Goal: Task Accomplishment & Management: Use online tool/utility

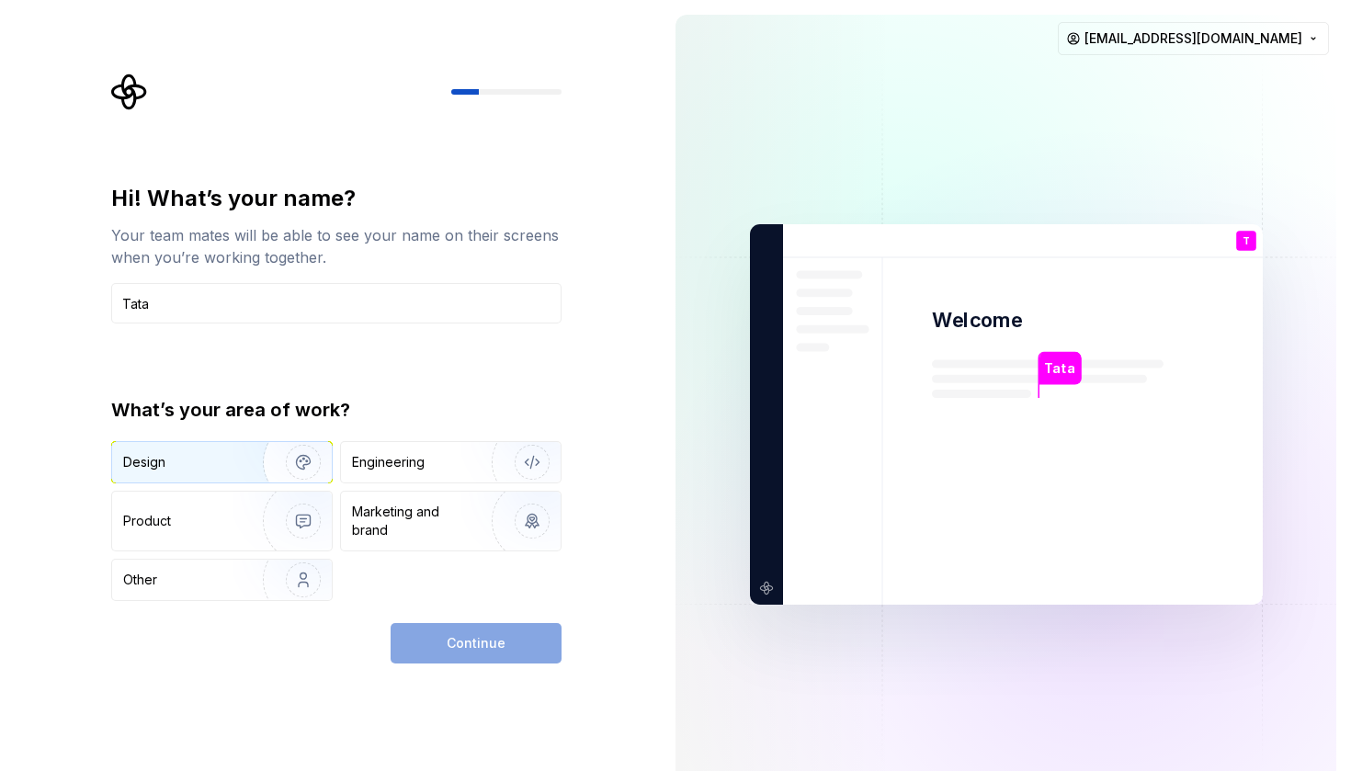
type input "Tata"
click at [275, 449] on img "button" at bounding box center [292, 462] width 118 height 123
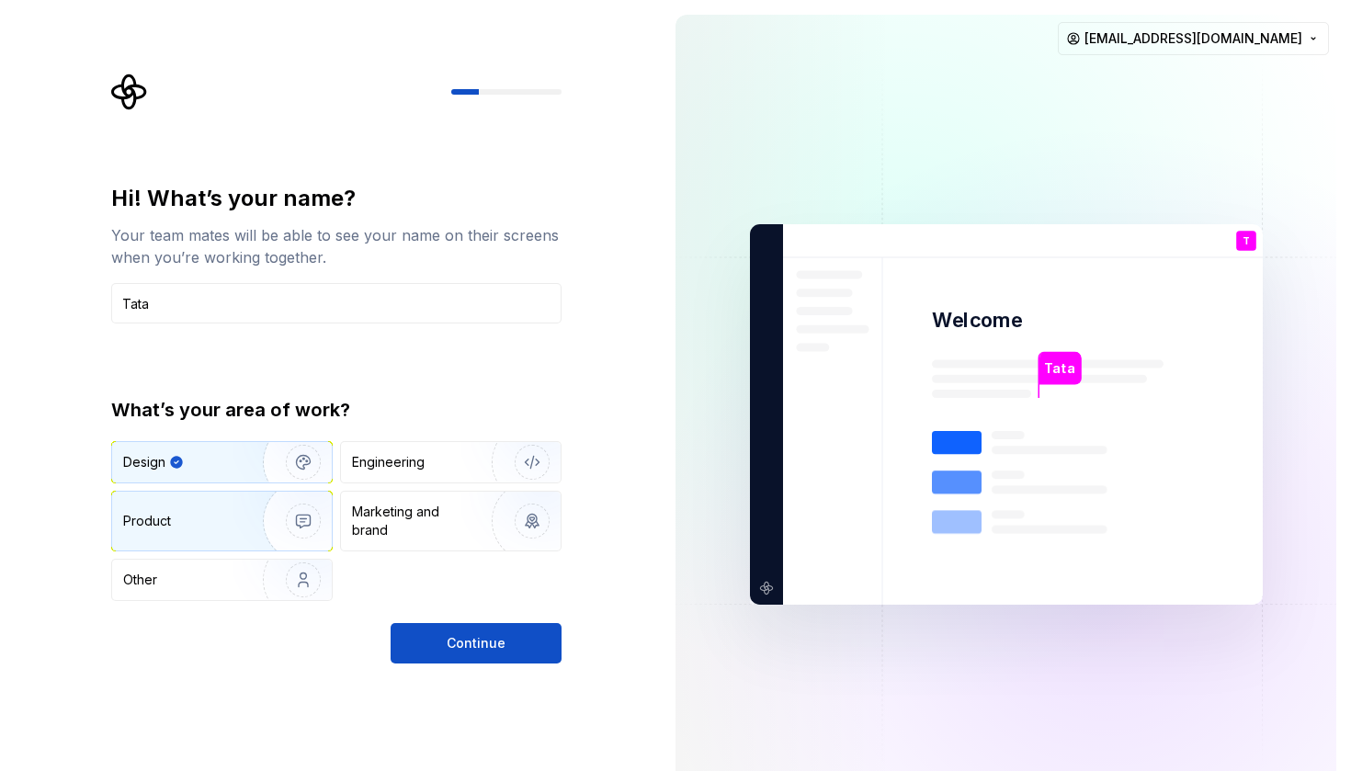
click at [281, 511] on img "button" at bounding box center [292, 521] width 118 height 123
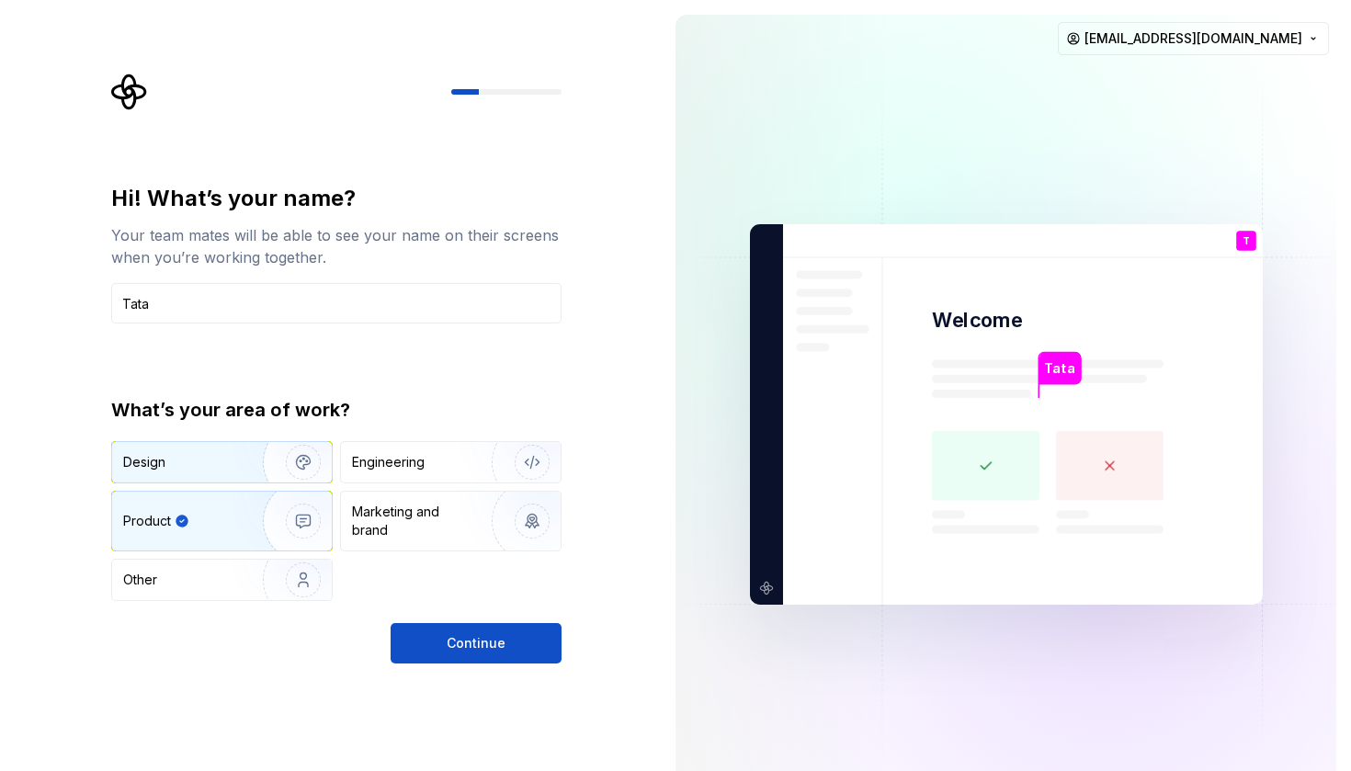
click at [257, 462] on img "button" at bounding box center [292, 462] width 118 height 123
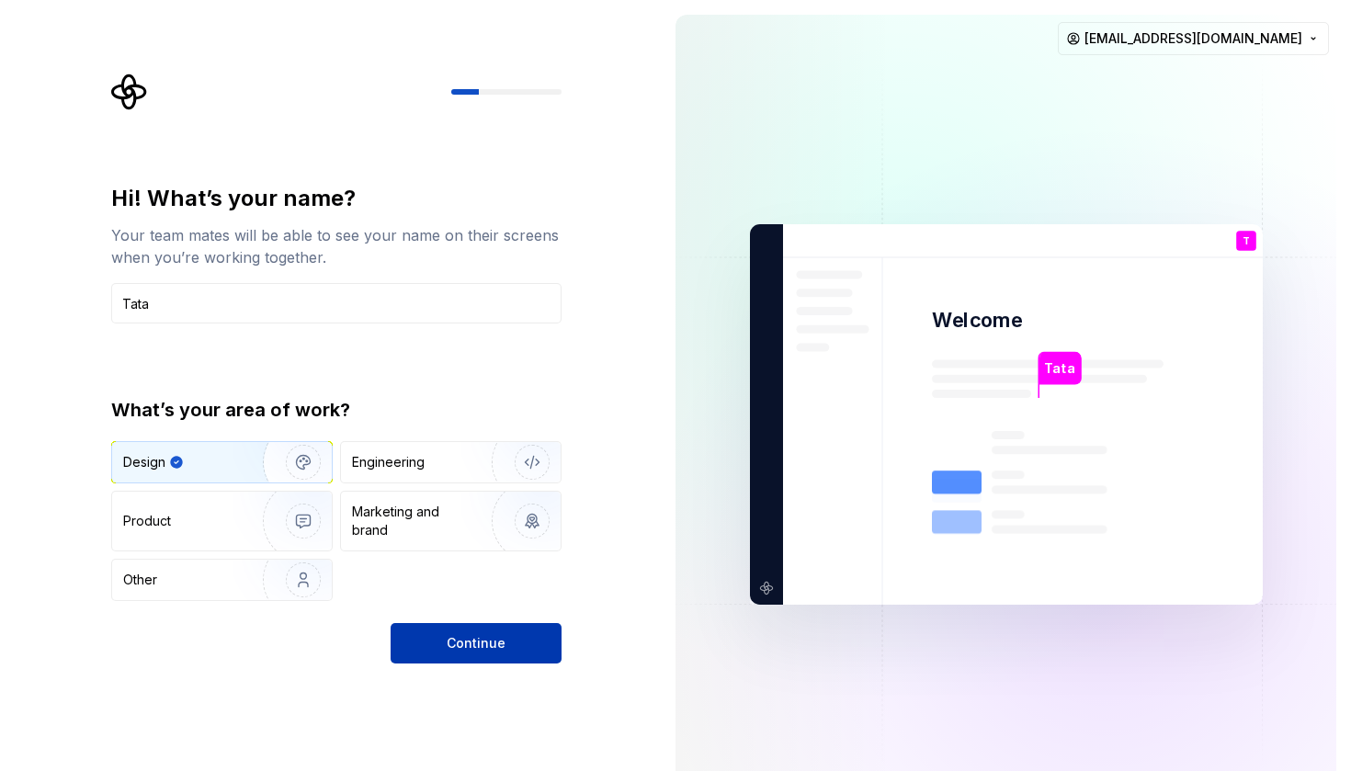
click at [484, 655] on button "Continue" at bounding box center [476, 643] width 171 height 40
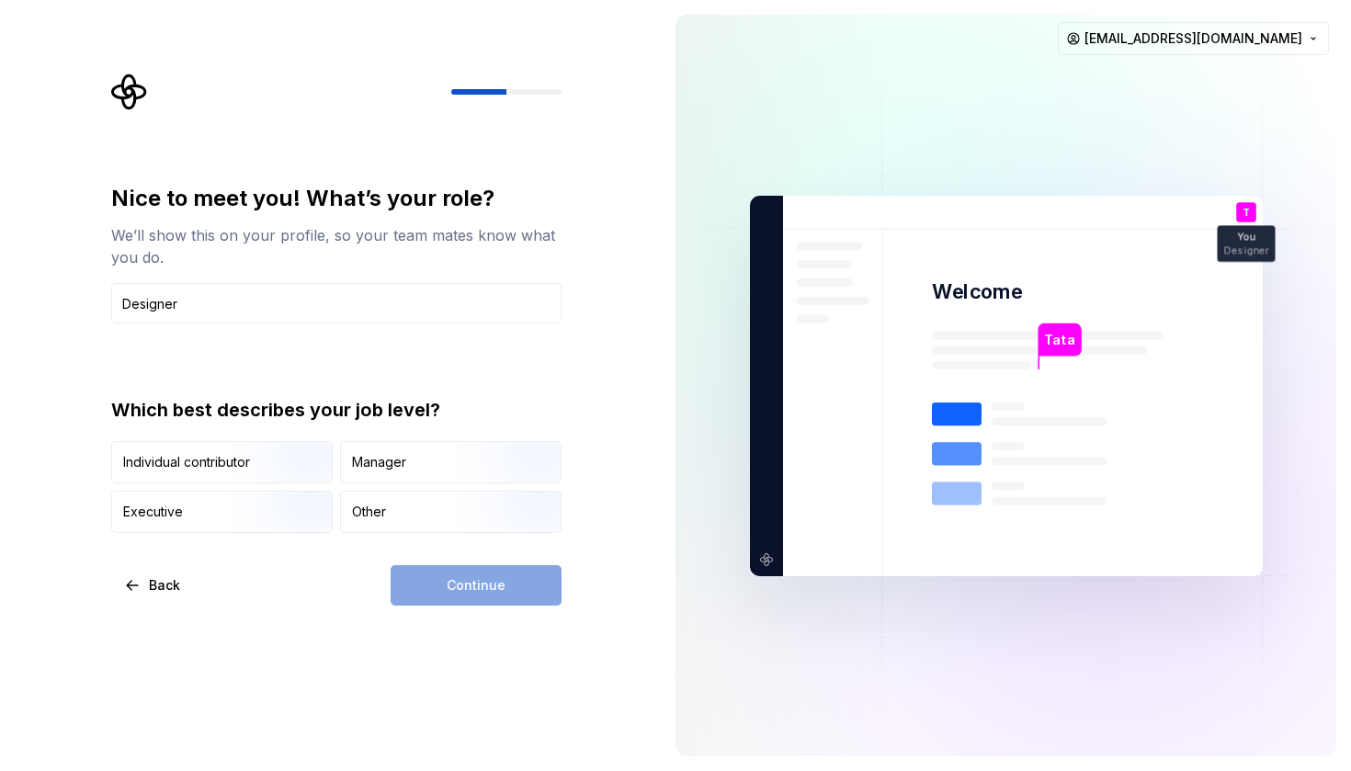
type input "Designer"
click at [512, 571] on div "Continue" at bounding box center [476, 585] width 171 height 40
click at [455, 518] on div "Other" at bounding box center [451, 512] width 220 height 40
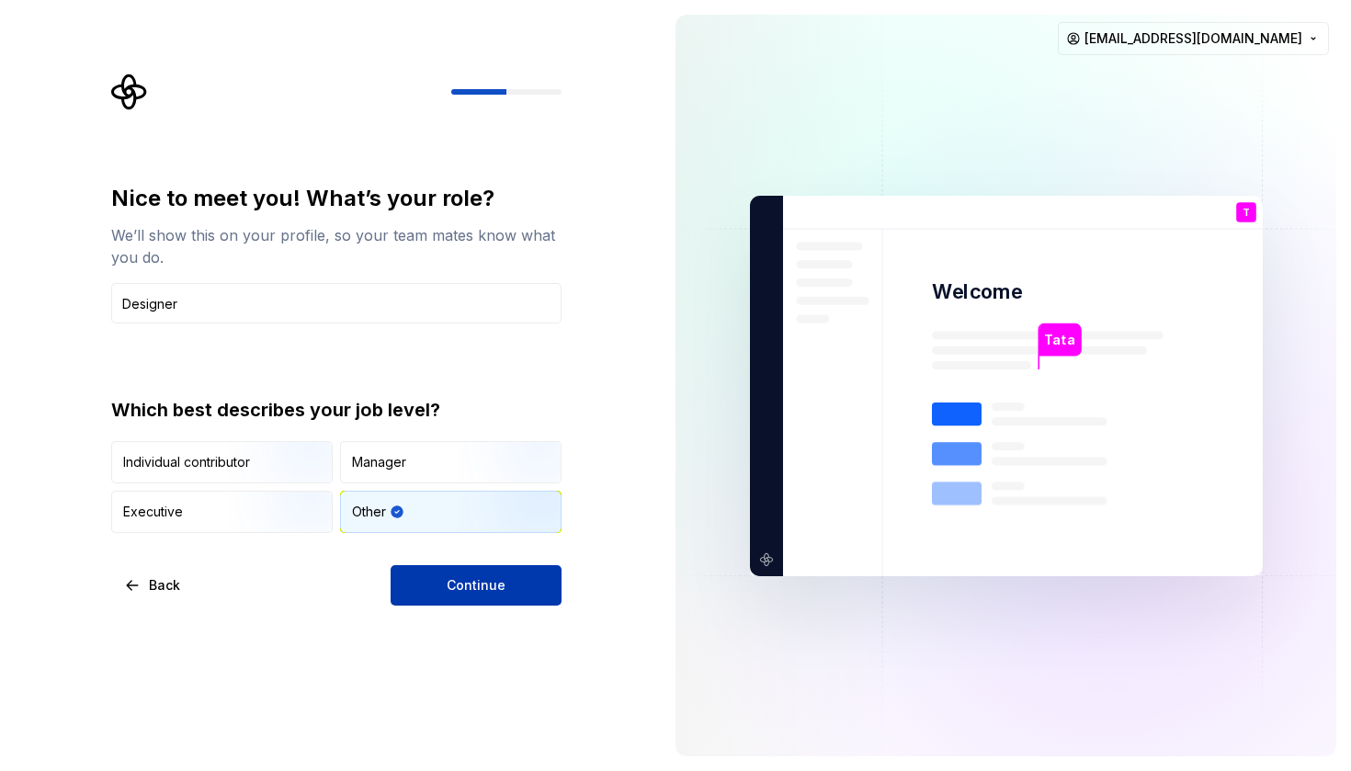
click at [485, 598] on button "Continue" at bounding box center [476, 585] width 171 height 40
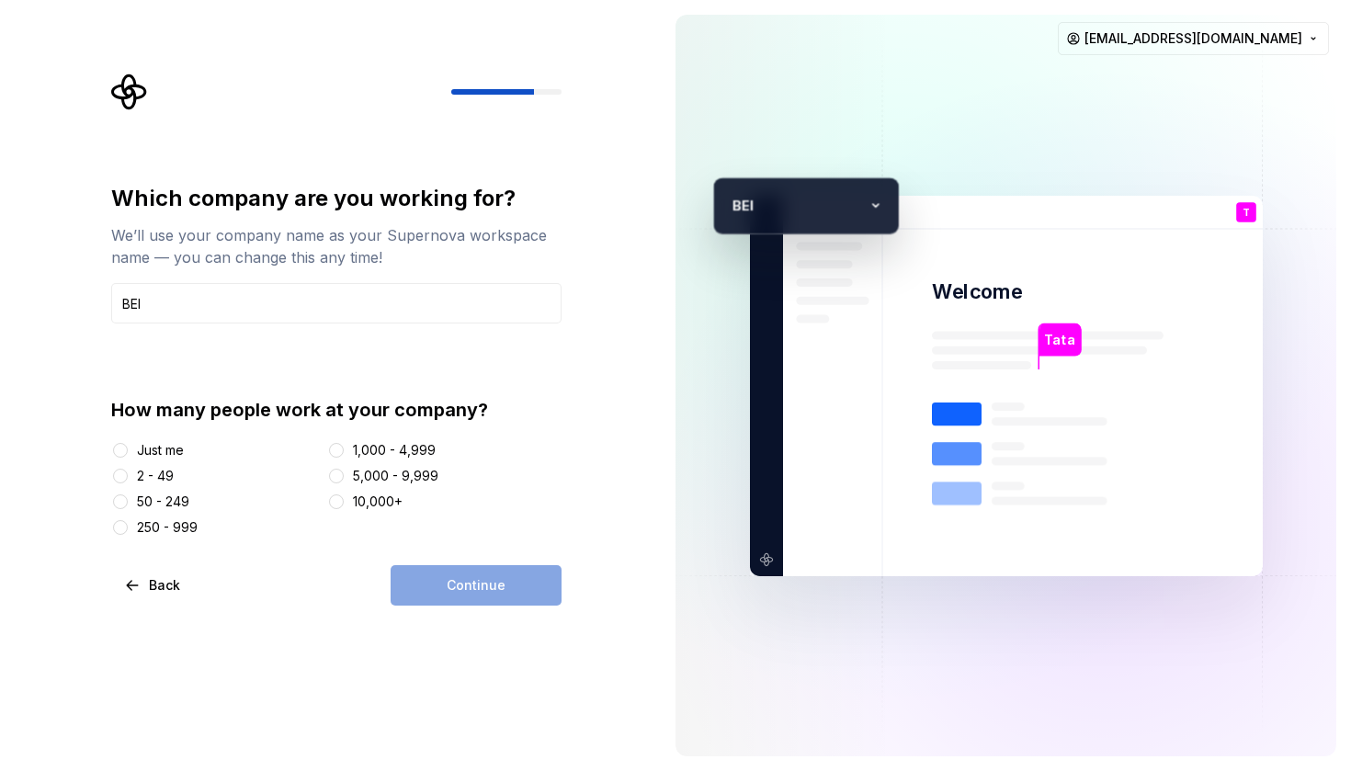
type input "BEI"
click at [130, 496] on div "50 - 249" at bounding box center [216, 502] width 210 height 18
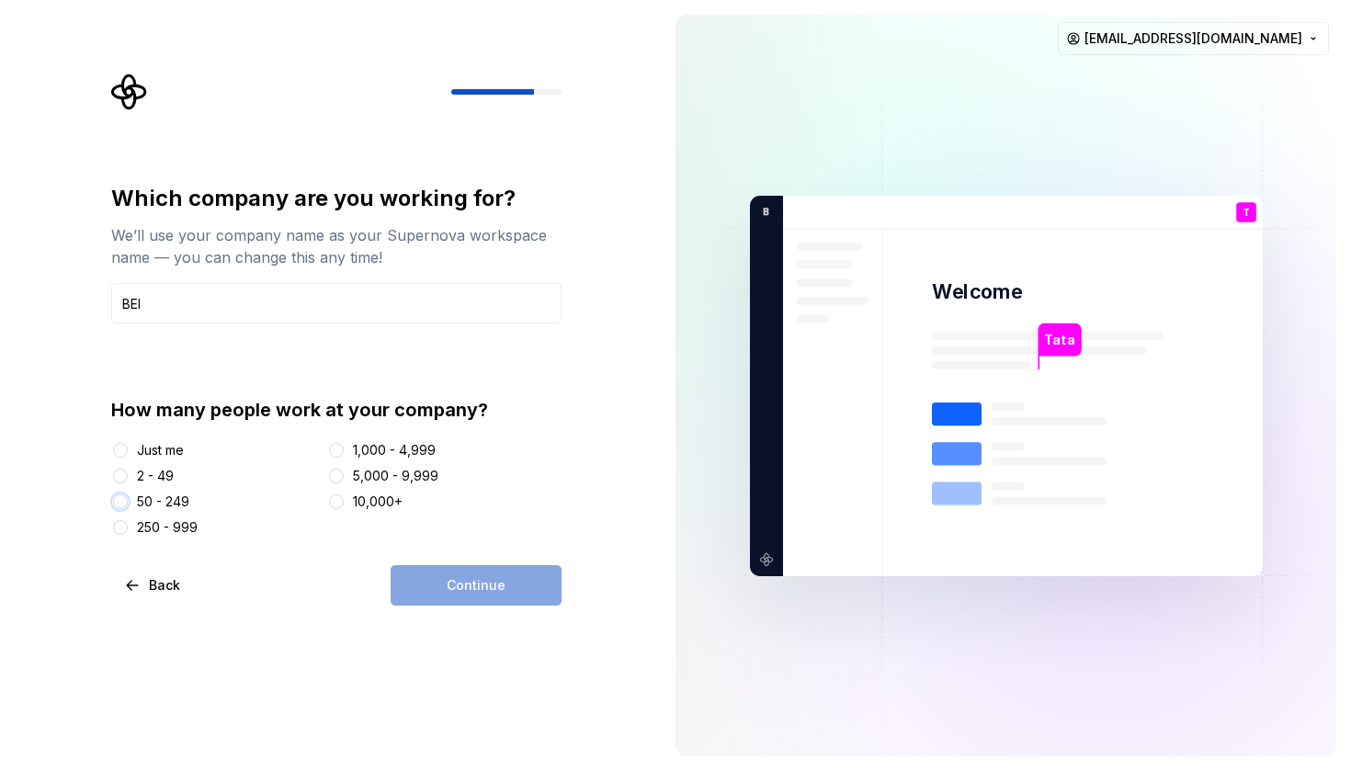
click at [125, 503] on button "50 - 249" at bounding box center [120, 502] width 15 height 15
click at [471, 573] on button "Continue" at bounding box center [476, 585] width 171 height 40
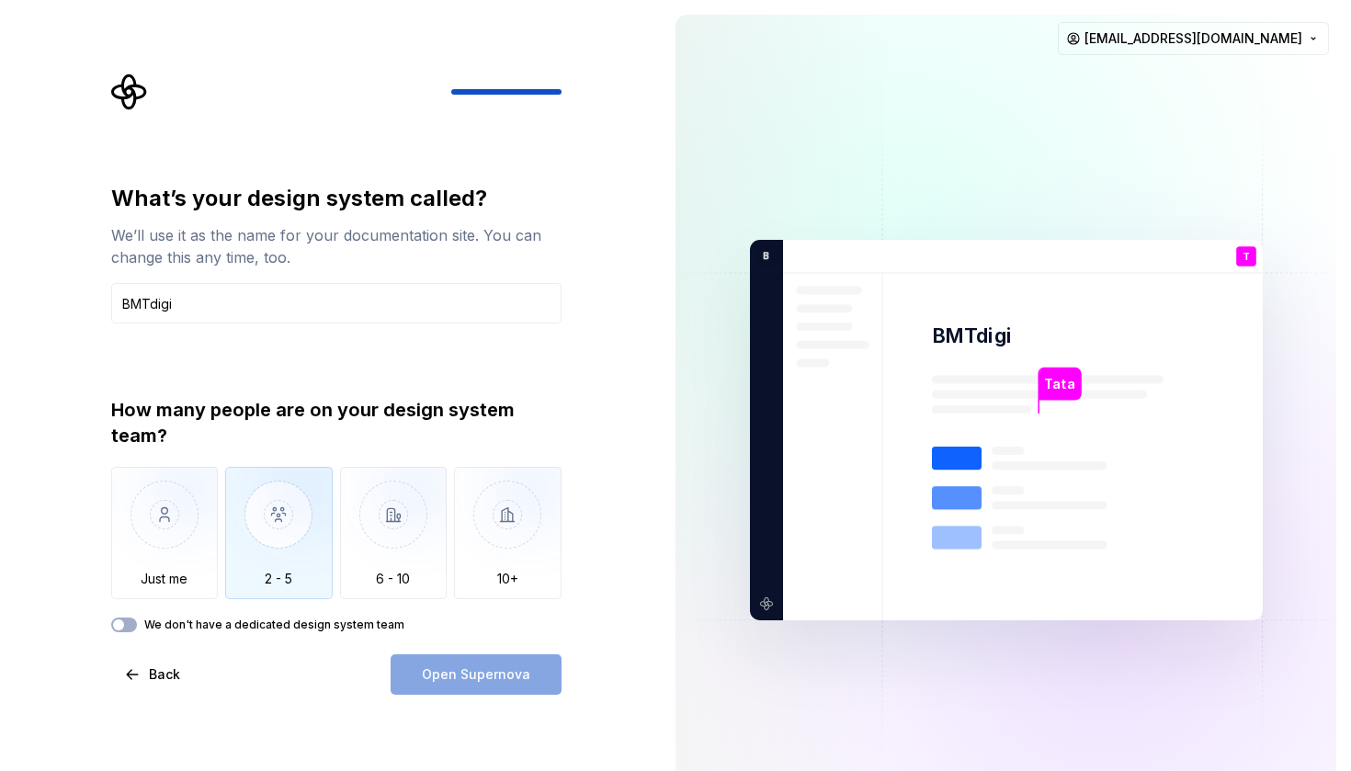
type input "BMTdigi"
click at [256, 564] on img "button" at bounding box center [279, 528] width 108 height 123
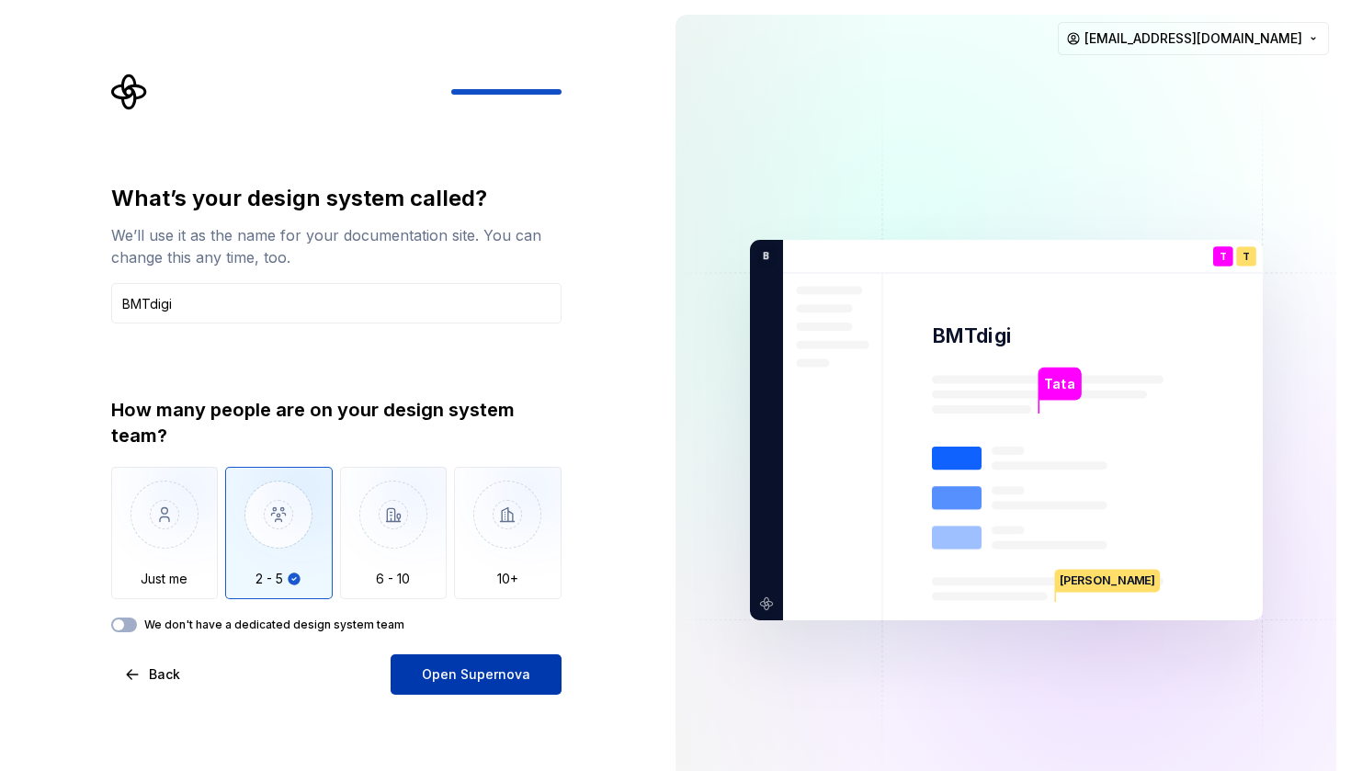
click at [431, 673] on span "Open Supernova" at bounding box center [476, 675] width 108 height 18
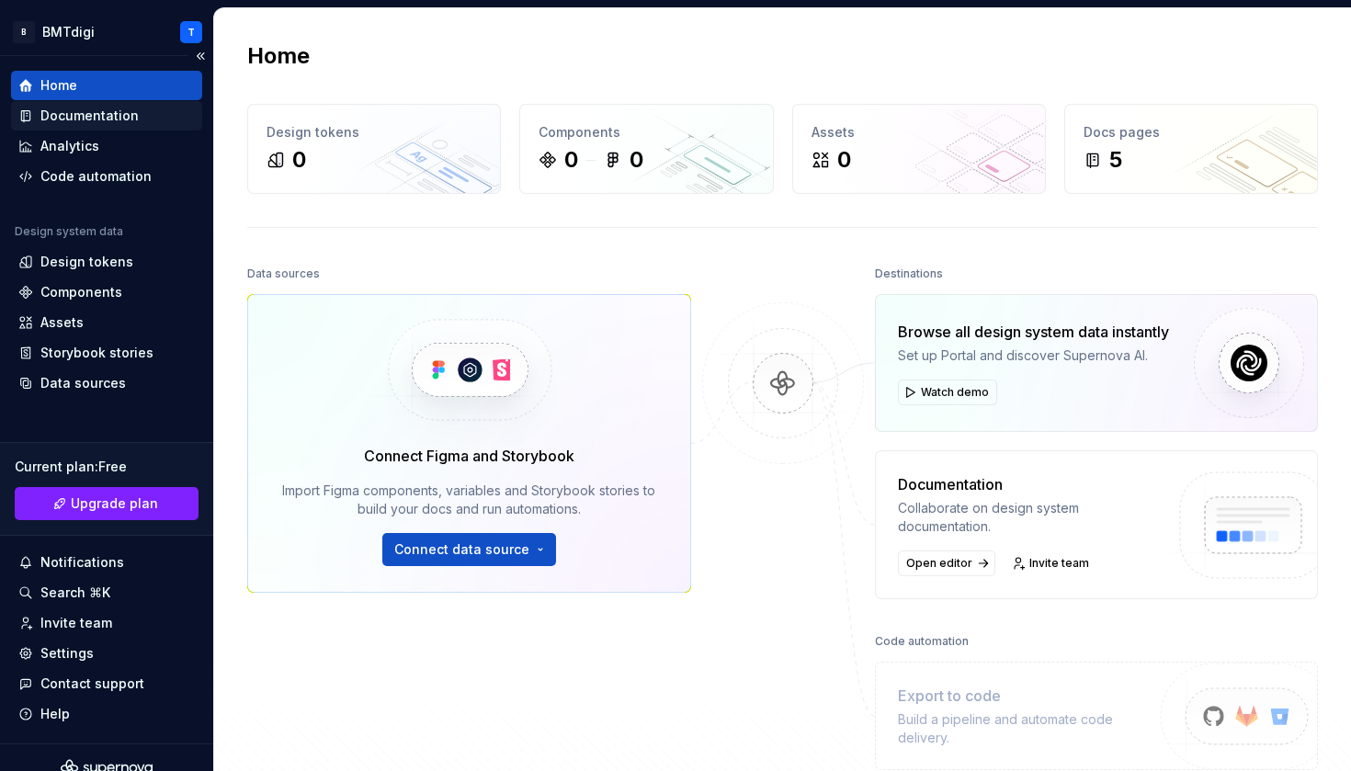
click at [71, 126] on div "Documentation" at bounding box center [106, 115] width 191 height 29
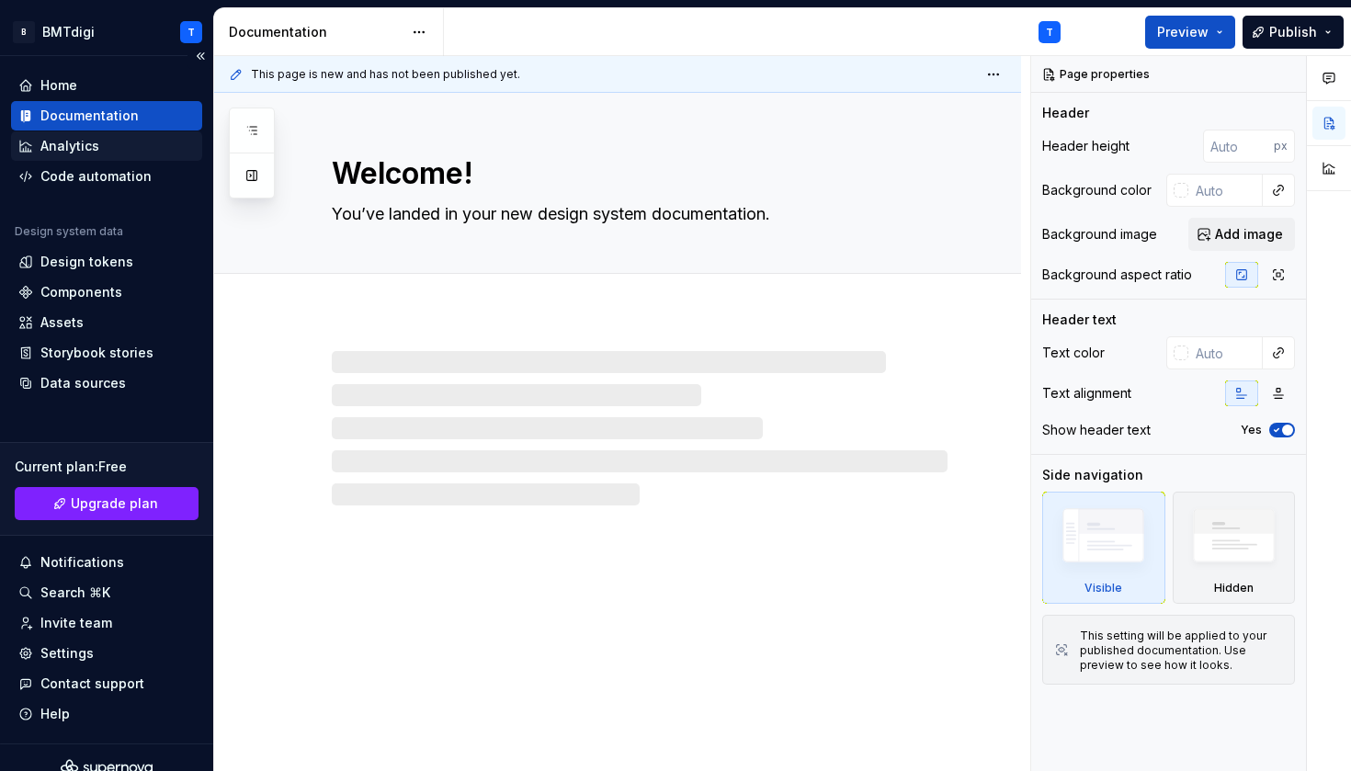
click at [74, 151] on div "Analytics" at bounding box center [69, 146] width 59 height 18
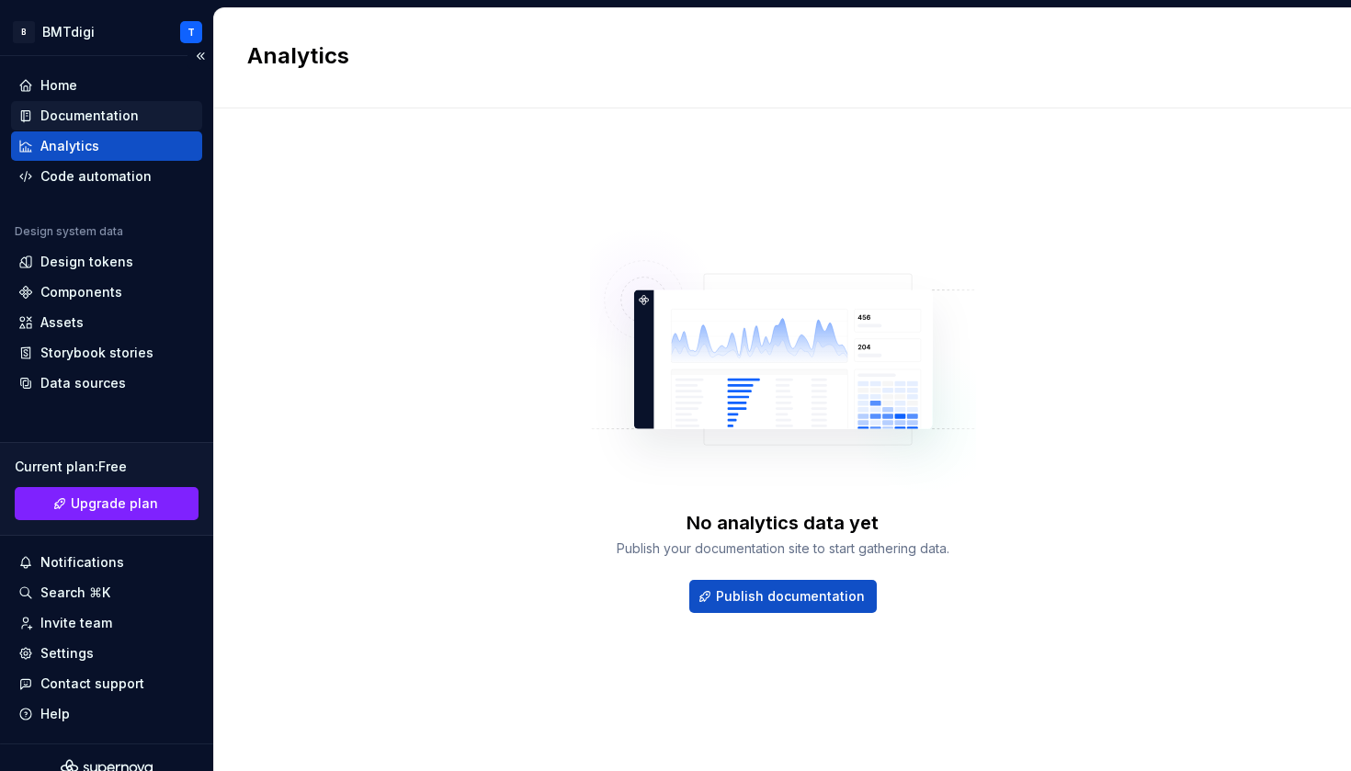
click at [85, 124] on div "Documentation" at bounding box center [89, 116] width 98 height 18
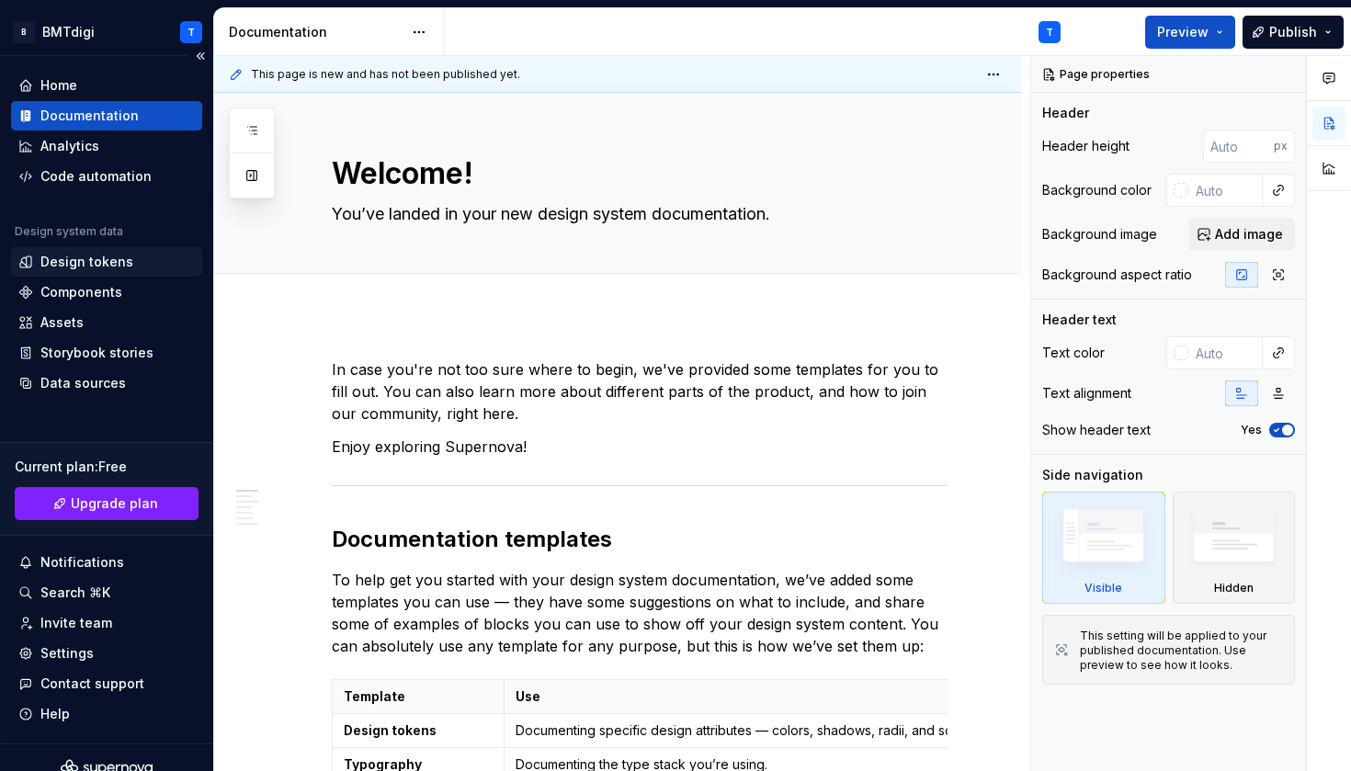
type textarea "*"
click at [86, 275] on div "Design tokens" at bounding box center [106, 261] width 191 height 29
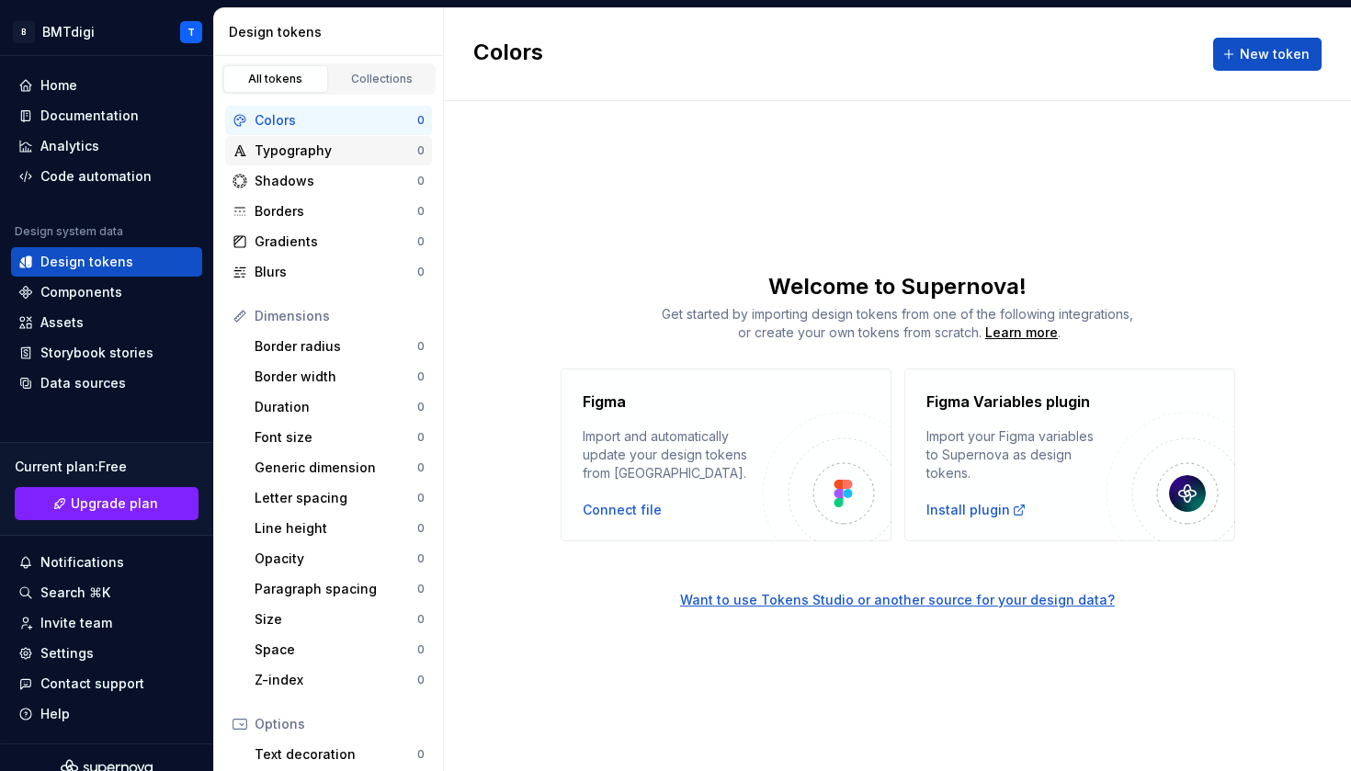
click at [318, 165] on div "Typography 0" at bounding box center [328, 150] width 207 height 29
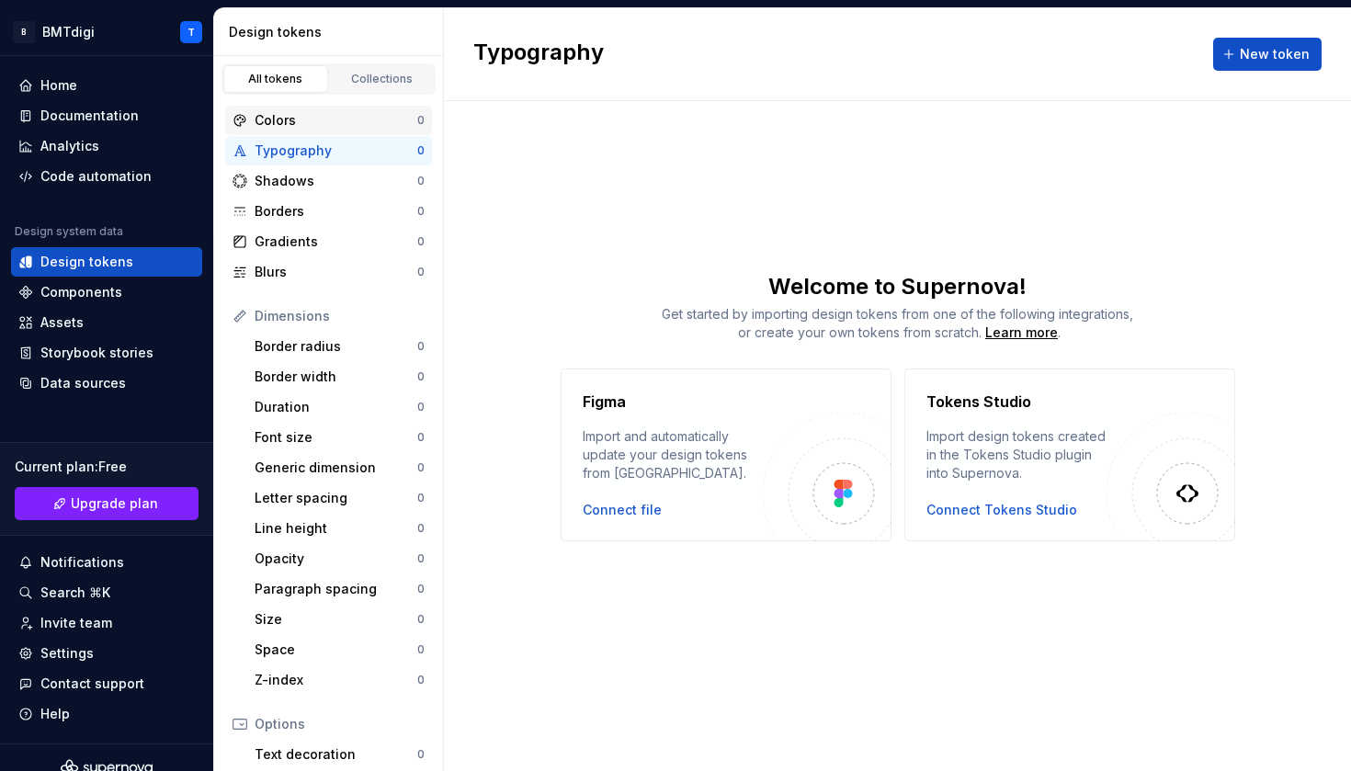
click at [330, 116] on div "Colors" at bounding box center [336, 120] width 163 height 18
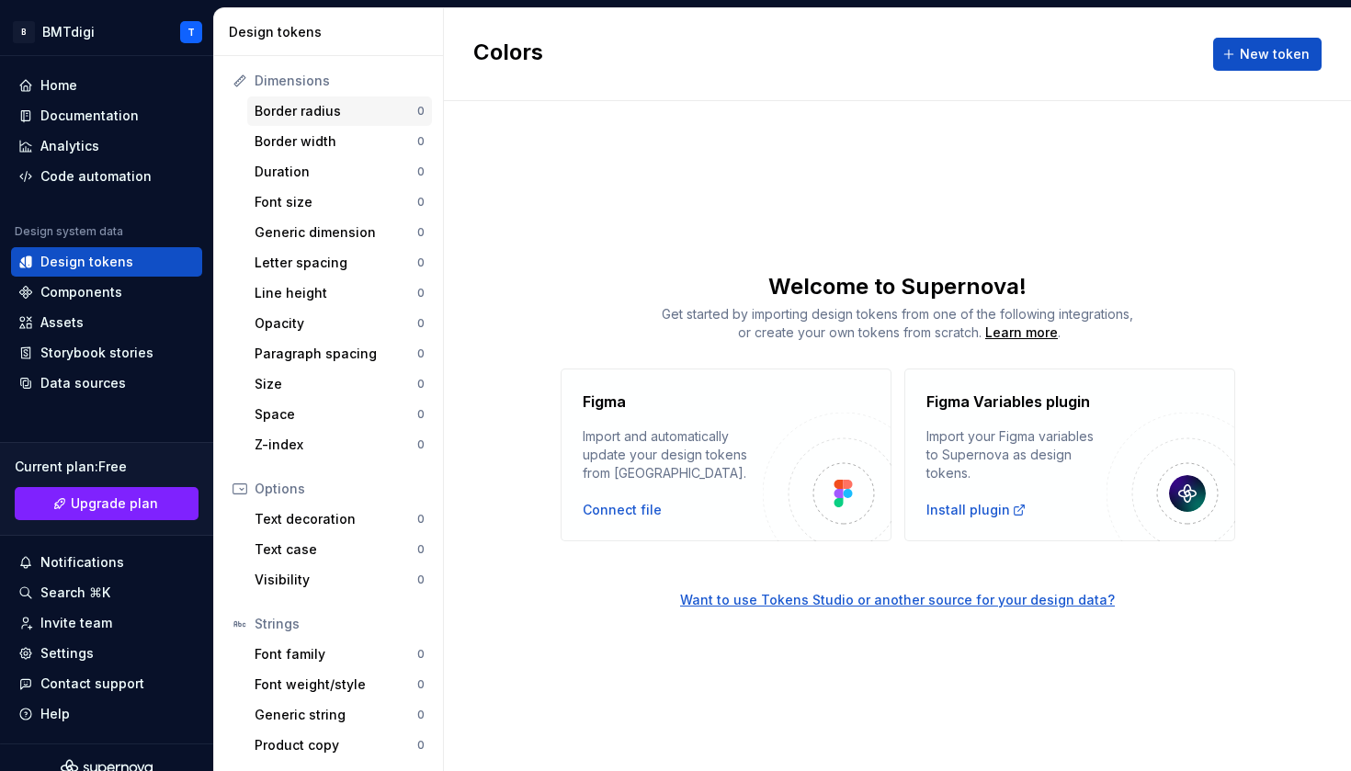
scroll to position [235, 0]
click at [629, 511] on div "Connect file" at bounding box center [622, 510] width 79 height 18
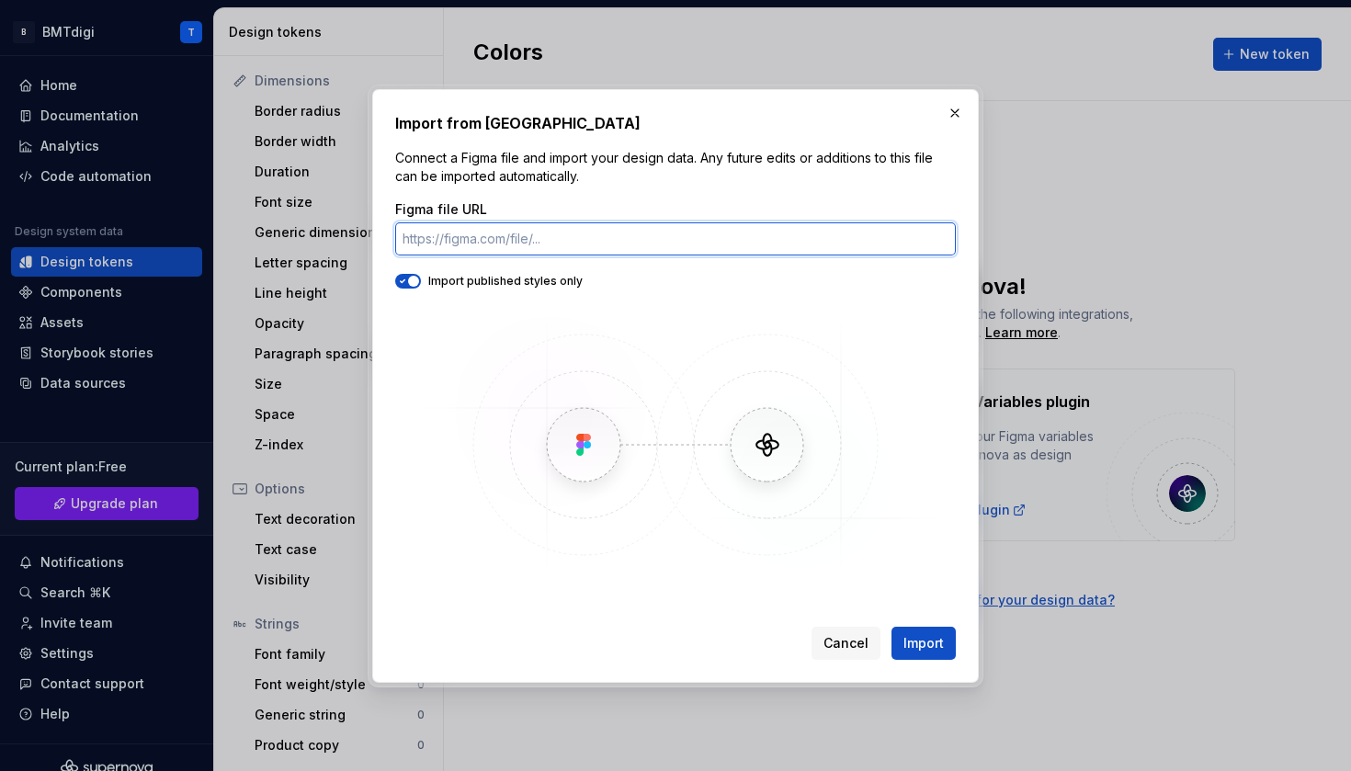
paste input "[URL][DOMAIN_NAME]"
type input "[URL][DOMAIN_NAME]"
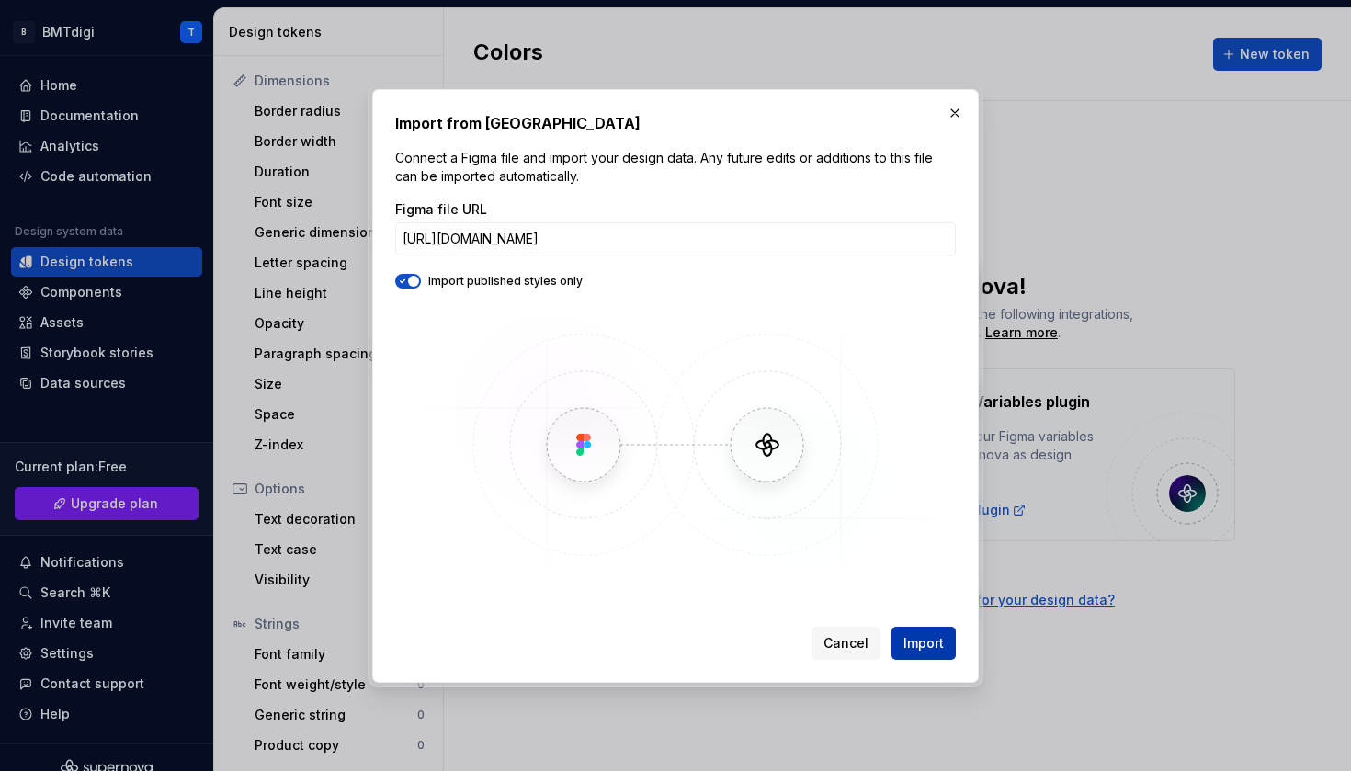
click at [908, 646] on span "Import" at bounding box center [924, 643] width 40 height 18
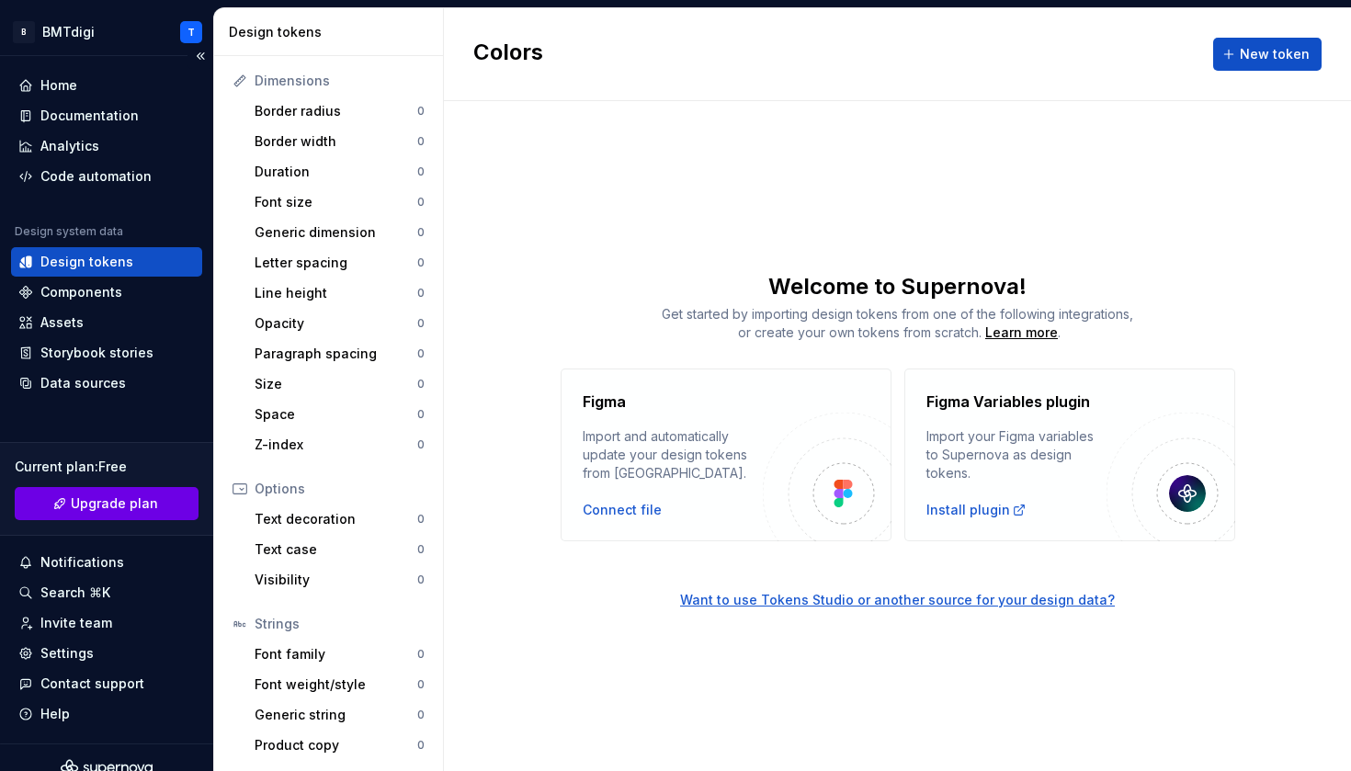
click at [80, 506] on span "Upgrade plan" at bounding box center [114, 504] width 87 height 18
